Goal: Task Accomplishment & Management: Manage account settings

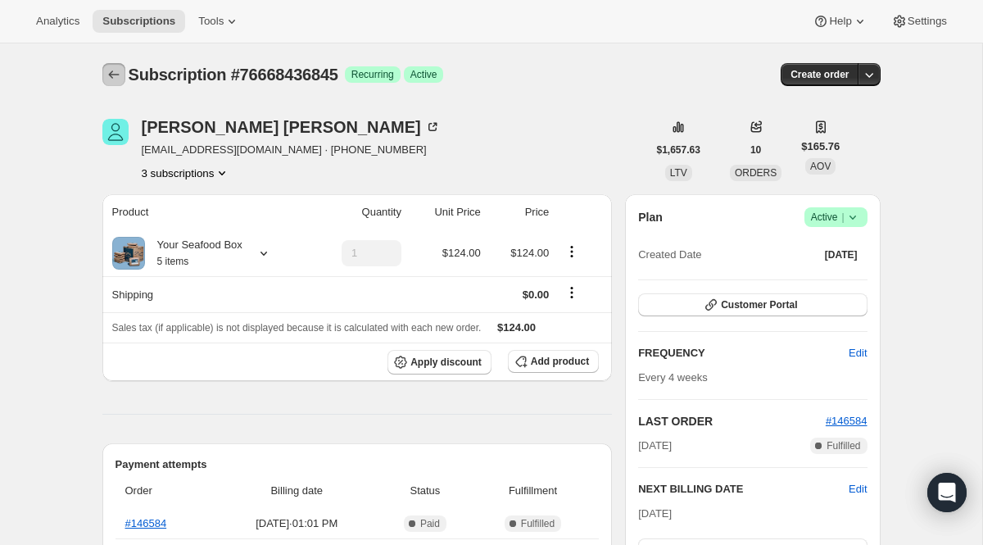
click at [114, 82] on icon "Subscriptions" at bounding box center [114, 74] width 16 height 16
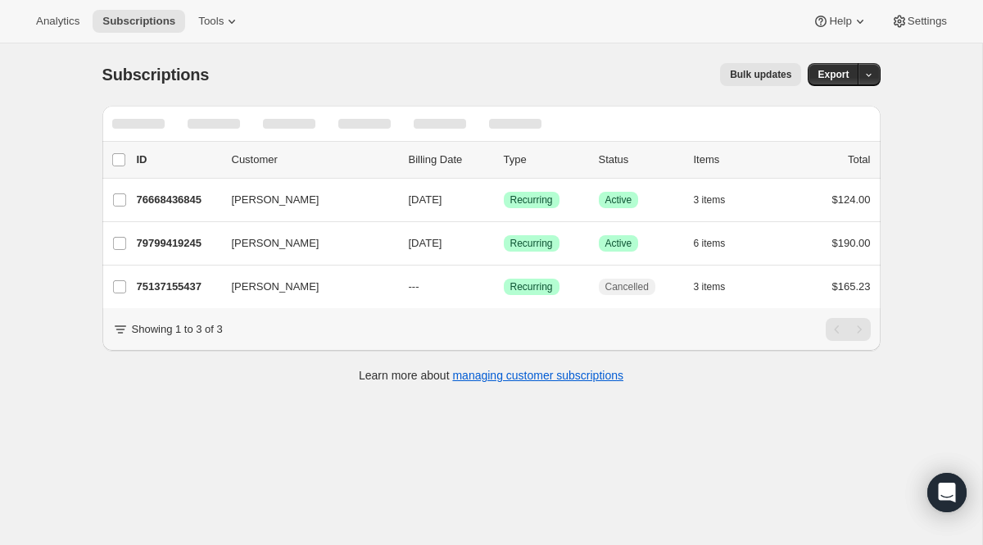
click at [619, 120] on div at bounding box center [491, 124] width 778 height 36
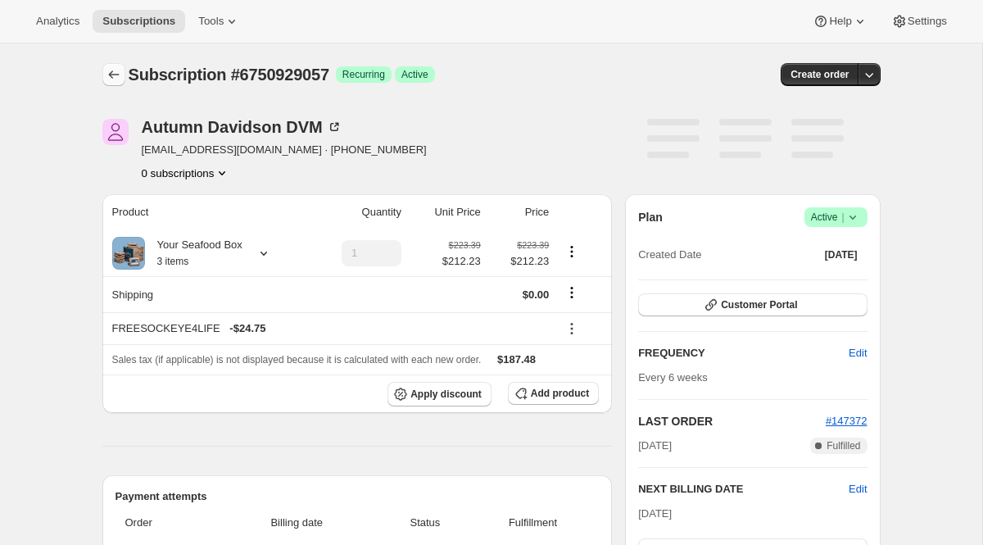
click at [107, 72] on icon "Subscriptions" at bounding box center [114, 74] width 16 height 16
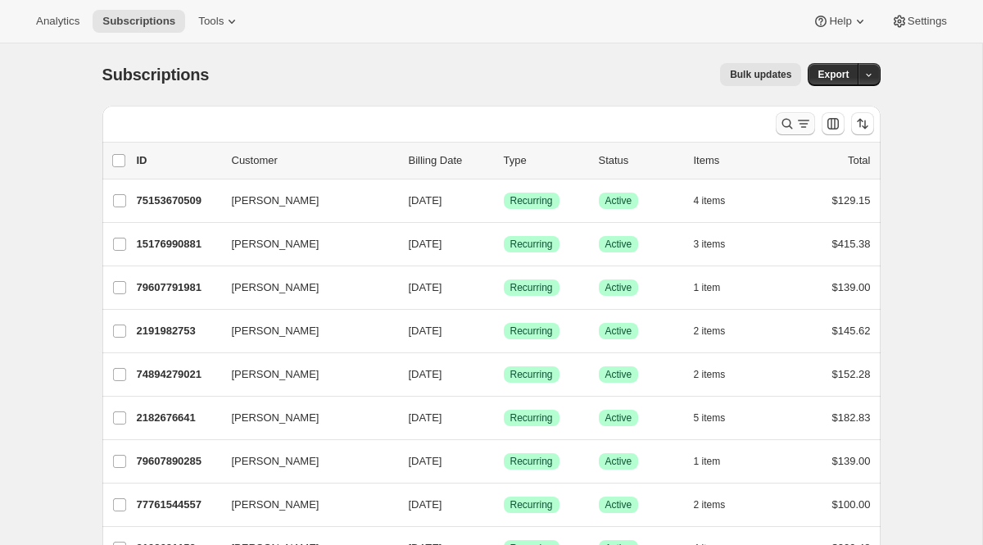
click at [785, 132] on button "Search and filter results" at bounding box center [795, 123] width 39 height 23
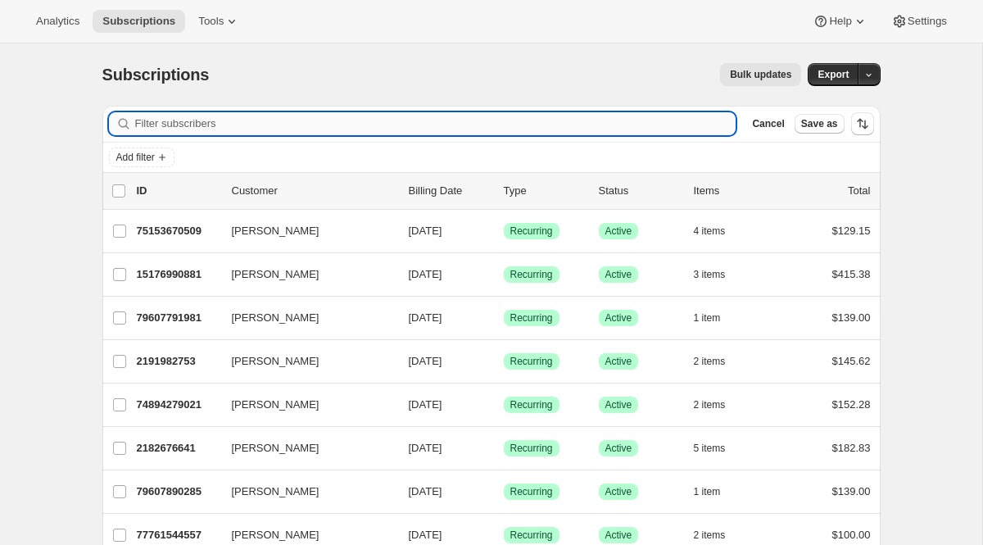
click at [388, 120] on input "Filter subscribers" at bounding box center [435, 123] width 601 height 23
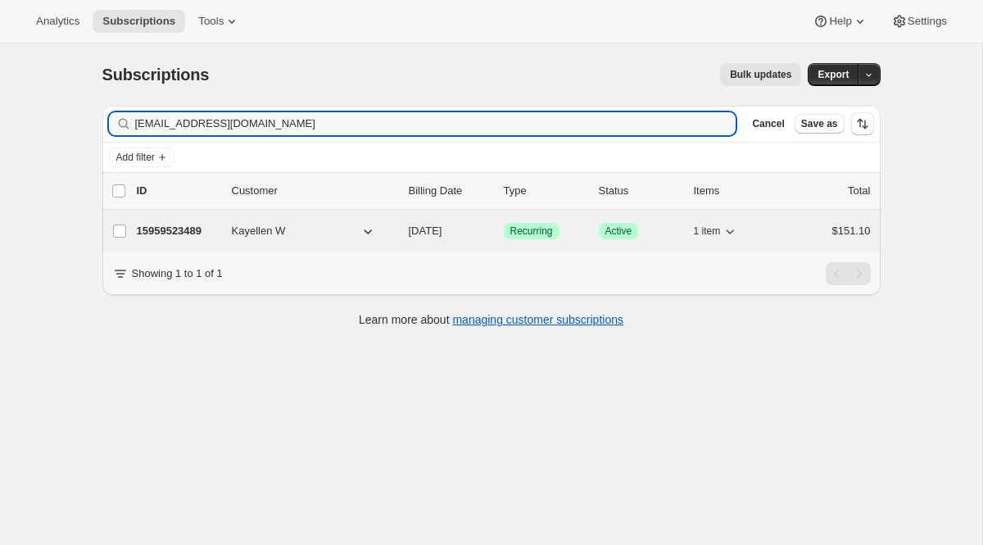
type input "kayellenwilson@gmail.com"
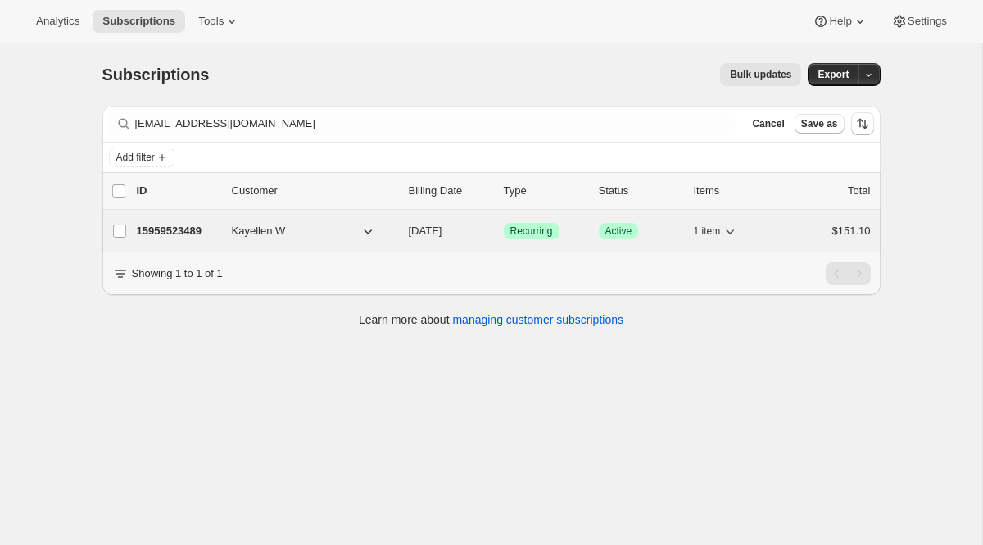
click at [538, 239] on div "15959523489 Kayellen W 01/19/2026 Success Recurring Success Active 1 item $151.…" at bounding box center [504, 231] width 734 height 23
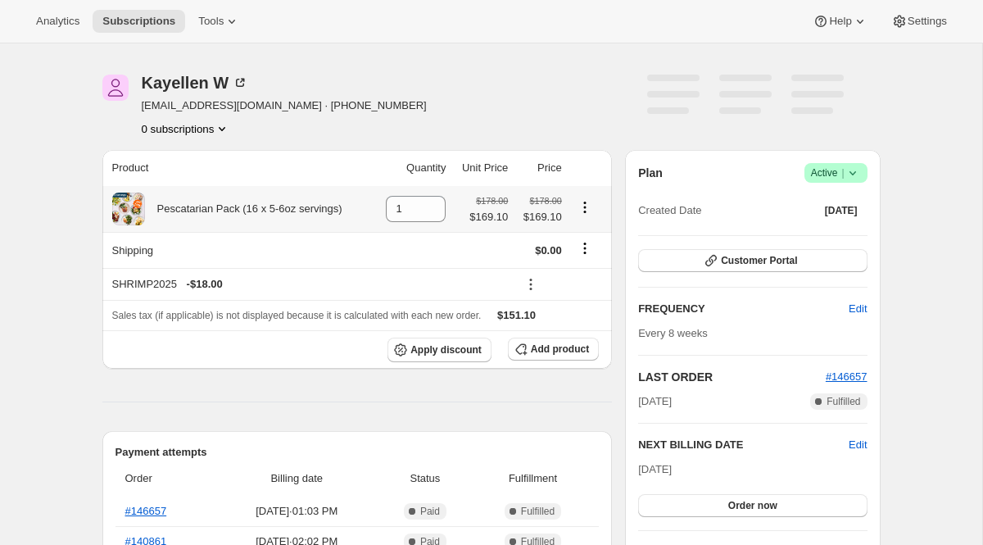
scroll to position [49, 0]
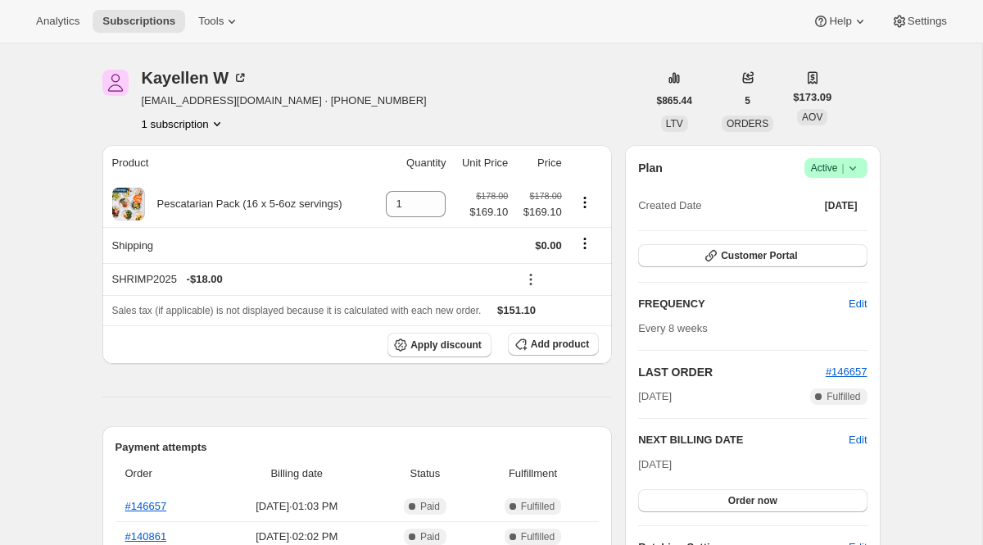
click at [850, 171] on icon at bounding box center [853, 168] width 16 height 16
click at [778, 362] on div "Plan Success Active | Created Date May 16, 2024 Customer Portal FREQUENCY Edit …" at bounding box center [752, 373] width 229 height 430
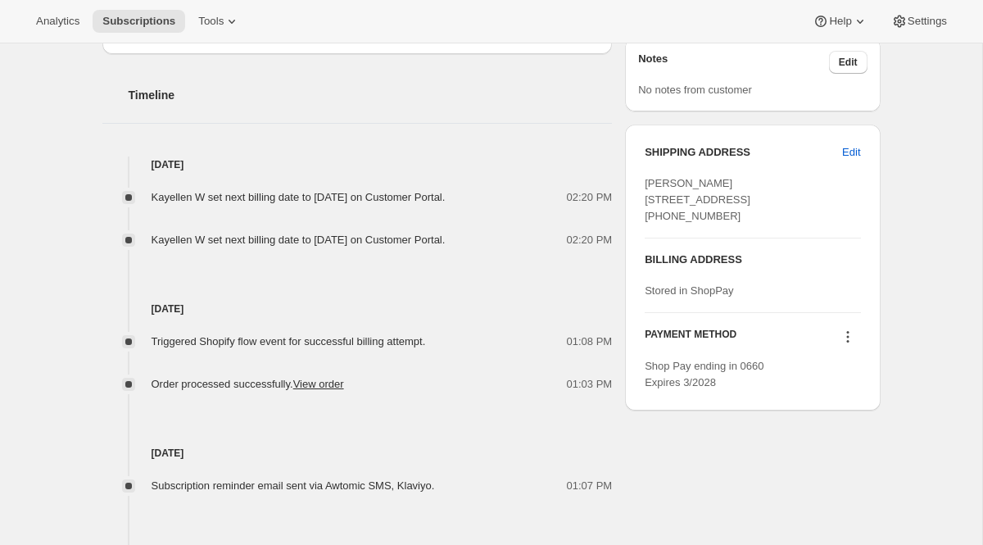
scroll to position [279, 0]
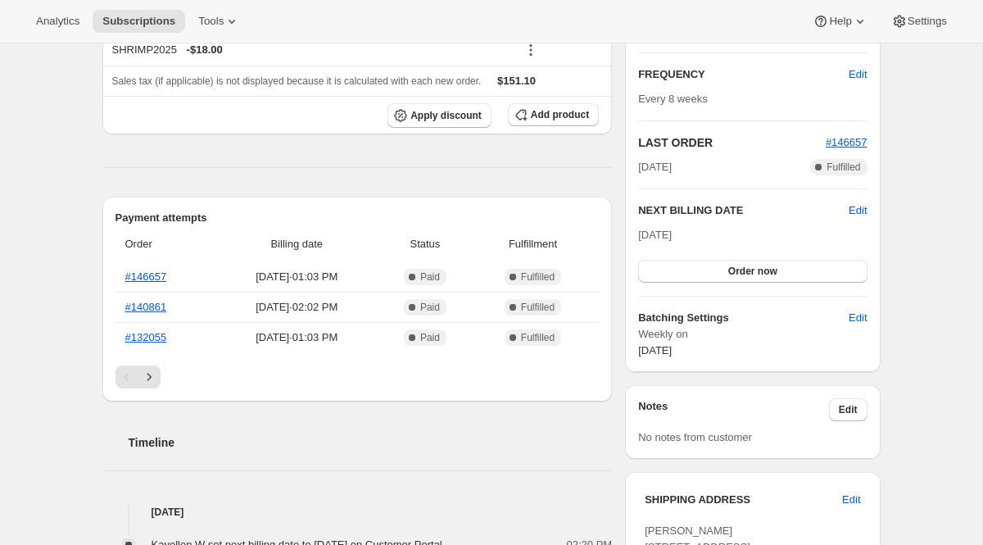
drag, startPoint x: 628, startPoint y: 242, endPoint x: 720, endPoint y: 242, distance: 92.6
click at [720, 242] on div "Plan Success Active | Created Date May 16, 2024 Customer Portal FREQUENCY Edit …" at bounding box center [752, 144] width 255 height 456
drag, startPoint x: 719, startPoint y: 238, endPoint x: 633, endPoint y: 238, distance: 86.0
click at [633, 238] on div "Plan Success Active | Created Date May 16, 2024 Customer Portal FREQUENCY Edit …" at bounding box center [752, 144] width 255 height 456
copy span "Jan 19, 2026"
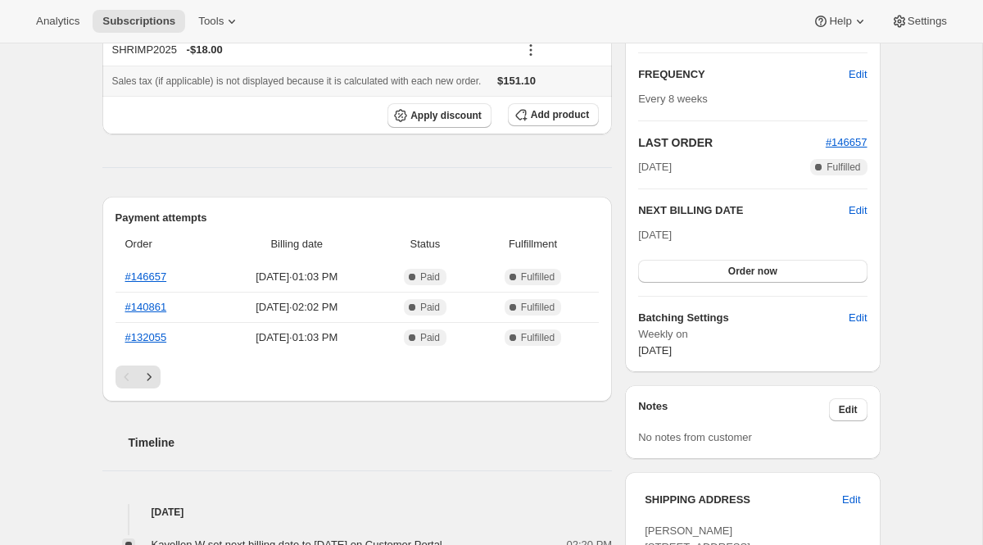
scroll to position [0, 0]
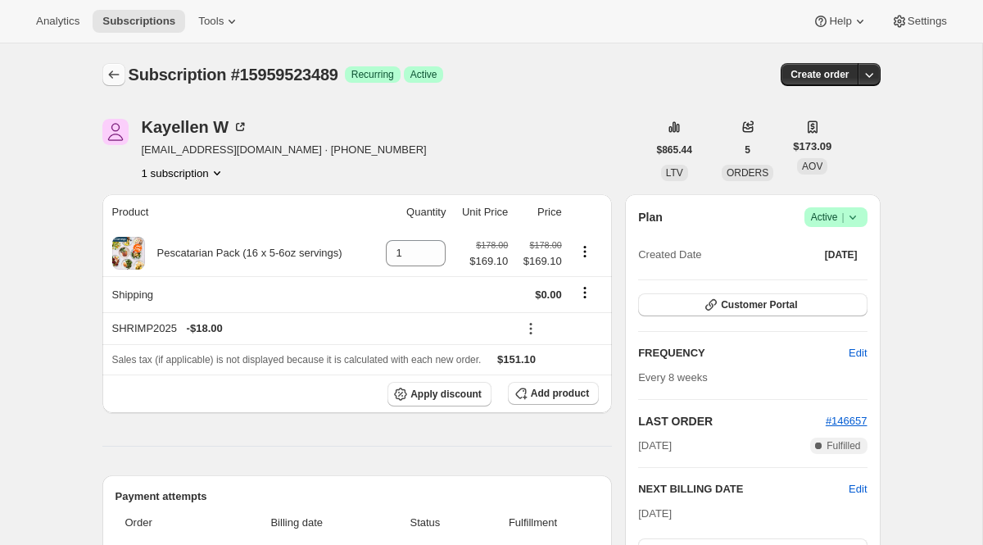
click at [108, 69] on icon "Subscriptions" at bounding box center [114, 74] width 16 height 16
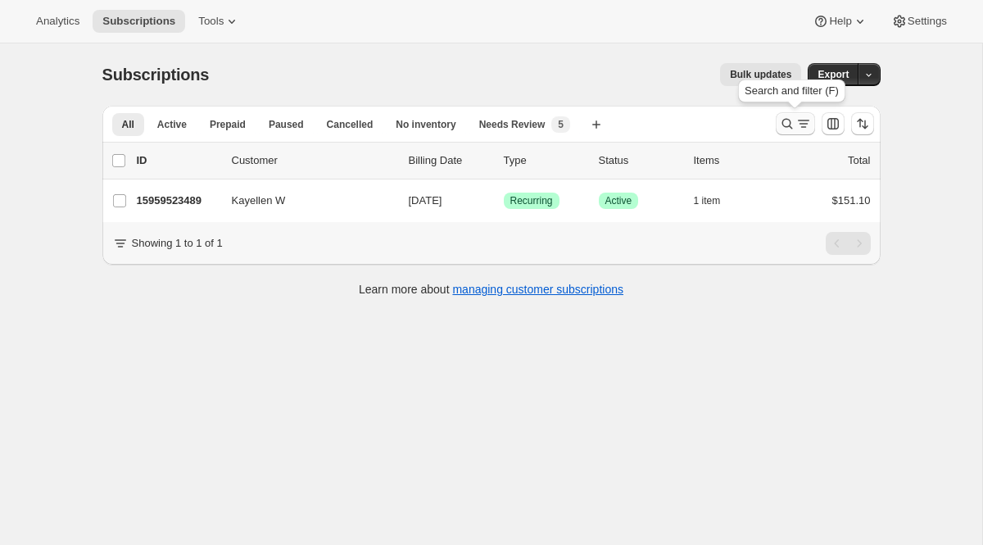
click at [804, 134] on button "Search and filter results" at bounding box center [795, 123] width 39 height 23
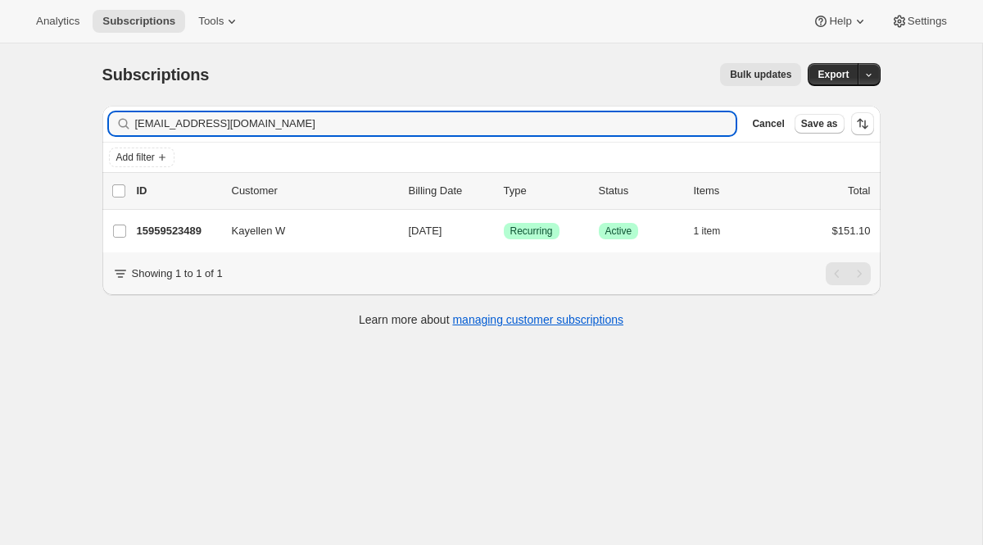
drag, startPoint x: 393, startPoint y: 125, endPoint x: 62, endPoint y: 95, distance: 332.3
click at [62, 95] on div "Subscriptions. This page is ready Subscriptions Bulk updates More actions Bulk …" at bounding box center [491, 315] width 982 height 545
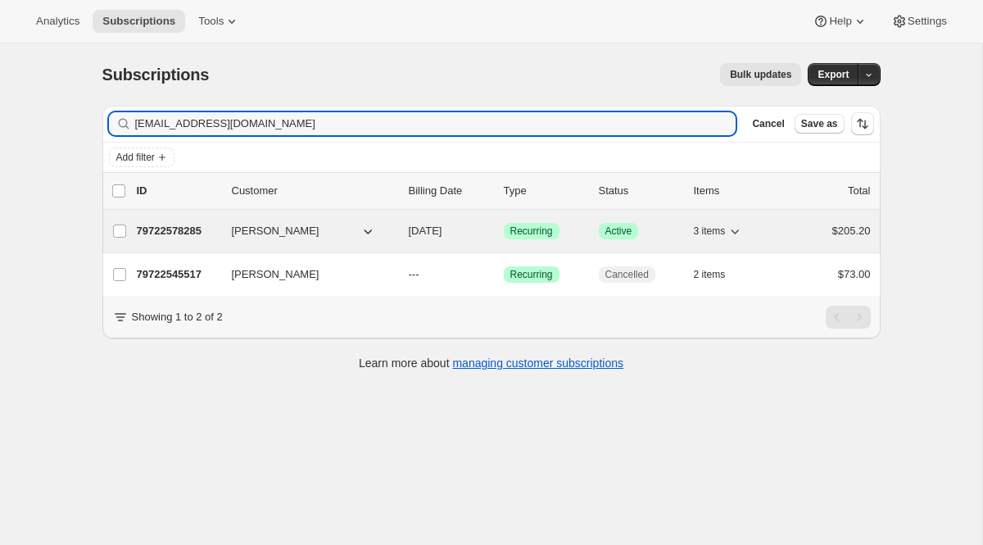
type input "agarv3y@gmail.com"
click at [532, 235] on span "Recurring" at bounding box center [531, 230] width 43 height 13
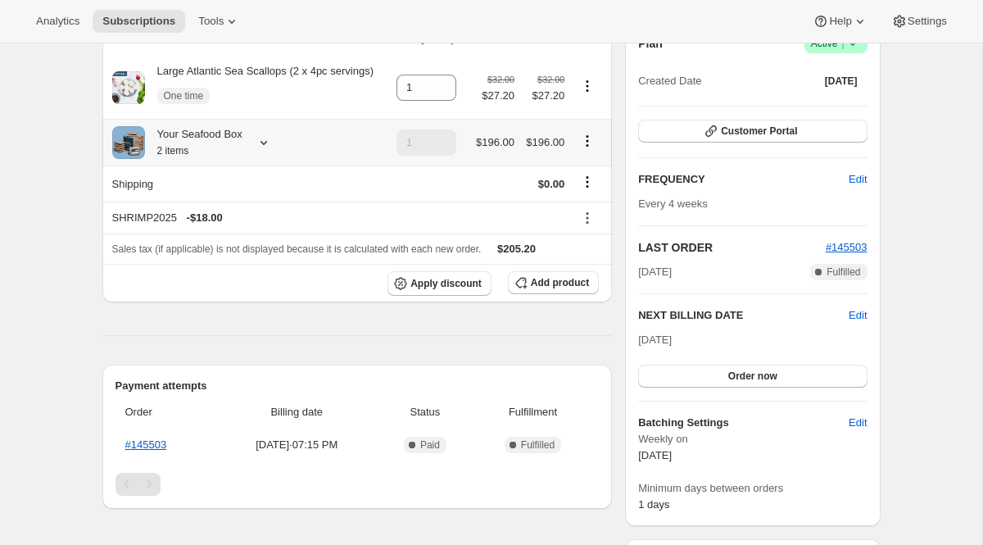
scroll to position [189, 0]
